Goal: Task Accomplishment & Management: Complete application form

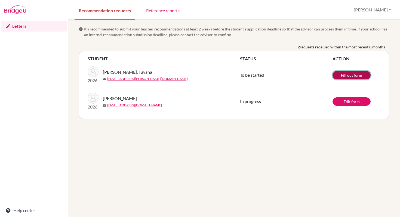
click at [354, 76] on link "Fill out form" at bounding box center [351, 75] width 38 height 8
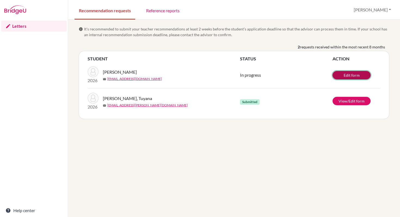
click at [350, 75] on link "Edit form" at bounding box center [351, 75] width 38 height 8
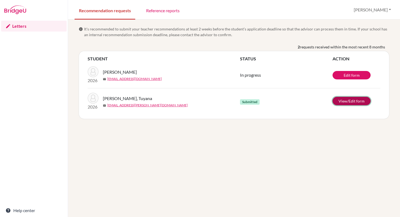
click at [349, 101] on link "View/Edit form" at bounding box center [351, 101] width 38 height 8
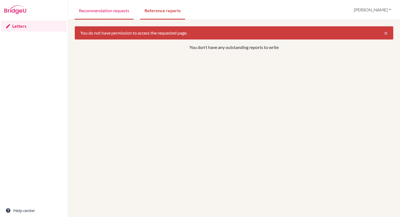
click at [113, 13] on link "Recommendation requests" at bounding box center [104, 10] width 59 height 19
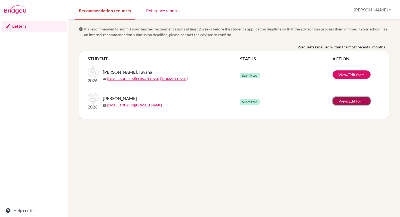
click at [342, 102] on link "View/Edit form" at bounding box center [351, 101] width 38 height 8
click at [121, 106] on link "maya.khalil@ris.ae" at bounding box center [134, 105] width 55 height 5
click at [389, 11] on button "[PERSON_NAME]" at bounding box center [372, 10] width 42 height 10
click at [351, 102] on link "View/Edit form" at bounding box center [351, 101] width 38 height 8
